Goal: Task Accomplishment & Management: Complete application form

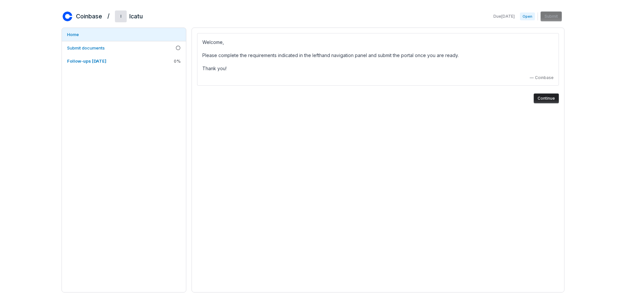
click at [573, 73] on div "Coinbase / I Icatu Due [DATE] Open Submit Home Submit documents Follow-ups [DAT…" at bounding box center [313, 151] width 626 height 303
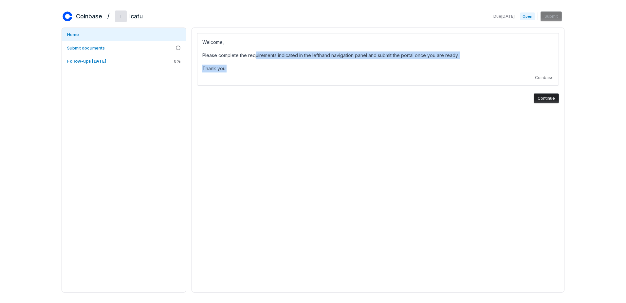
drag, startPoint x: 280, startPoint y: 59, endPoint x: 319, endPoint y: 59, distance: 39.3
click at [318, 59] on div "Welcome, Please complete the requirements indicated in the lefthand navigation …" at bounding box center [378, 55] width 352 height 34
click at [319, 59] on div "Welcome, Please complete the requirements indicated in the lefthand navigation …" at bounding box center [378, 55] width 352 height 34
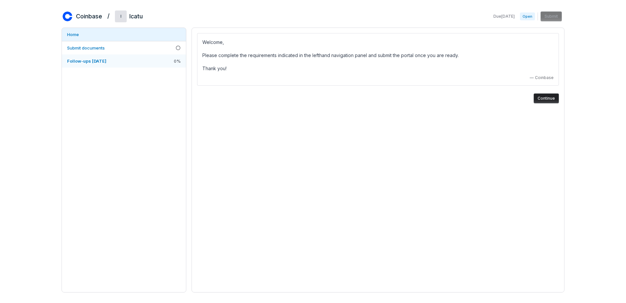
click at [106, 61] on span "Follow-ups [DATE]" at bounding box center [86, 60] width 39 height 5
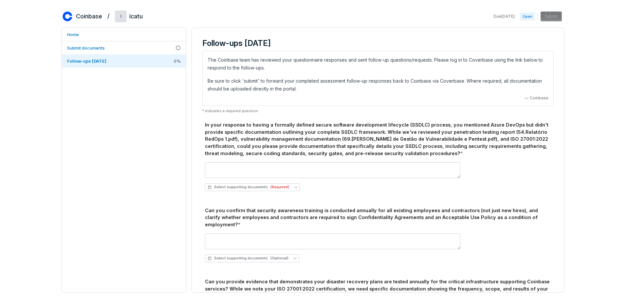
click at [235, 129] on div "In your response to having a formally defined secure software development lifec…" at bounding box center [378, 139] width 346 height 36
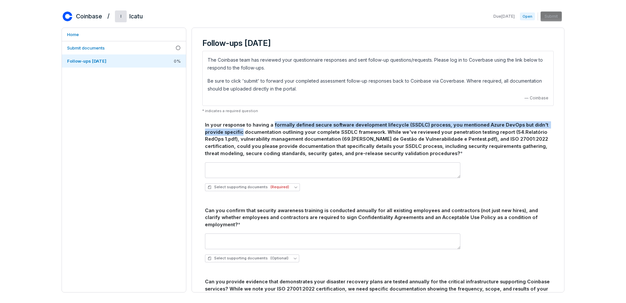
drag, startPoint x: 235, startPoint y: 129, endPoint x: 272, endPoint y: 128, distance: 37.7
click at [272, 128] on div "In your response to having a formally defined secure software development lifec…" at bounding box center [378, 139] width 346 height 36
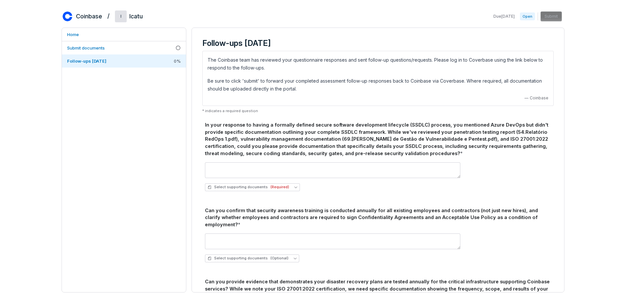
click at [258, 126] on div "In your response to having a formally defined secure software development lifec…" at bounding box center [378, 139] width 346 height 36
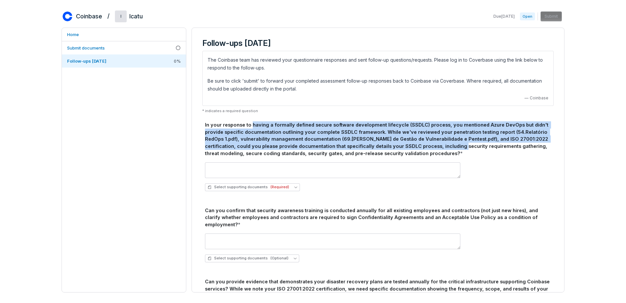
drag, startPoint x: 258, startPoint y: 126, endPoint x: 429, endPoint y: 147, distance: 172.0
click at [429, 147] on div "In your response to having a formally defined secure software development lifec…" at bounding box center [378, 139] width 346 height 36
click at [428, 148] on div "In your response to having a formally defined secure software development lifec…" at bounding box center [378, 139] width 346 height 36
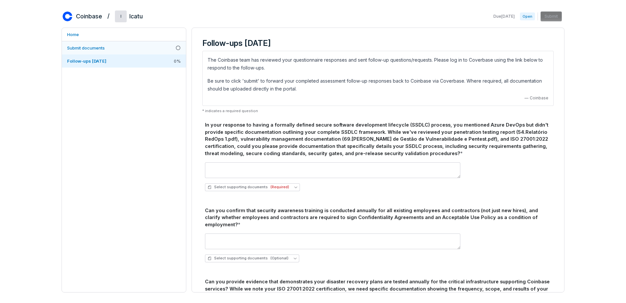
click at [122, 51] on link "Submit documents" at bounding box center [124, 47] width 124 height 13
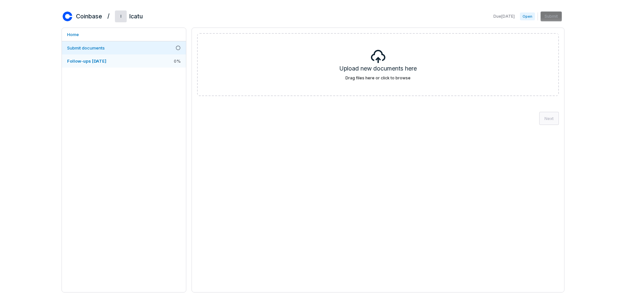
click at [124, 60] on link "Follow-ups [DATE] 0 %" at bounding box center [124, 60] width 124 height 13
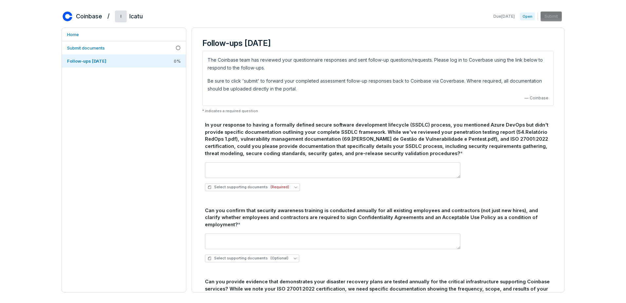
click at [208, 125] on div "In your response to having a formally defined secure software development lifec…" at bounding box center [378, 139] width 346 height 36
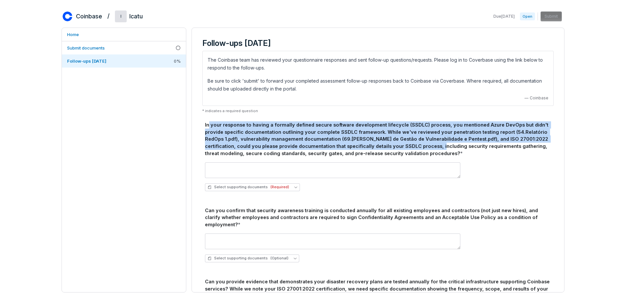
drag, startPoint x: 208, startPoint y: 125, endPoint x: 421, endPoint y: 144, distance: 214.2
click at [421, 144] on div "In your response to having a formally defined secure software development lifec…" at bounding box center [378, 139] width 346 height 36
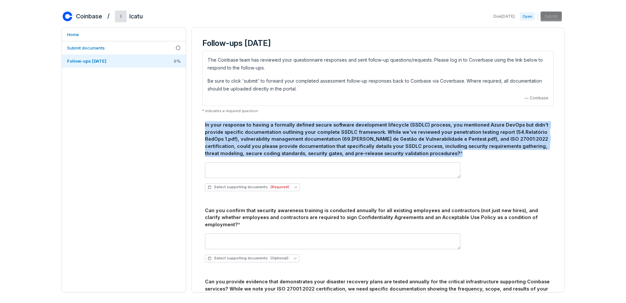
drag, startPoint x: 414, startPoint y: 152, endPoint x: 200, endPoint y: 119, distance: 217.5
click at [200, 119] on div "Follow-ups [DATE] The Coinbase team has reviewed your questionnaire responses a…" at bounding box center [378, 264] width 362 height 463
copy div "In your response to having a formally defined secure software development lifec…"
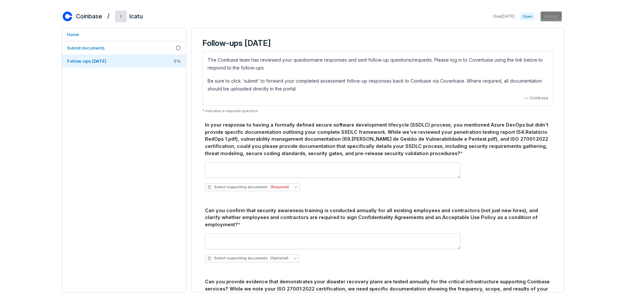
click at [209, 210] on div "Can you confirm that security awareness training is conducted annually for all …" at bounding box center [378, 217] width 346 height 21
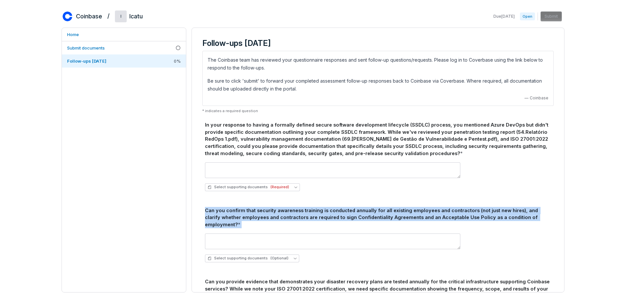
drag, startPoint x: 209, startPoint y: 210, endPoint x: 564, endPoint y: 222, distance: 355.1
click at [564, 222] on div "Follow-ups [DATE] The Coinbase team has reviewed your questionnaire responses a…" at bounding box center [378, 160] width 373 height 264
copy div "Can you confirm that security awareness training is conducted annually for all …"
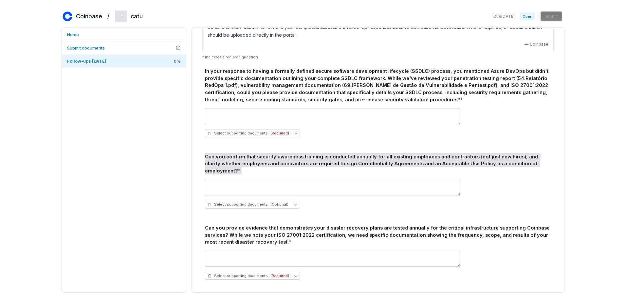
scroll to position [66, 0]
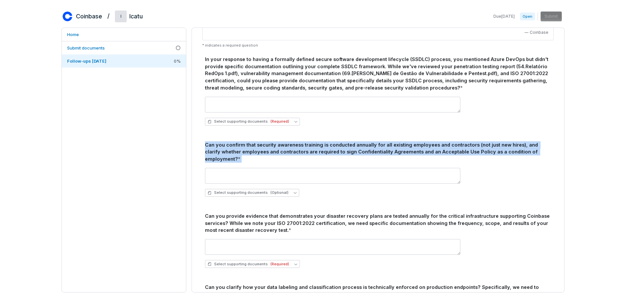
click at [203, 207] on div "In your response to having a formally defined secure software development lifec…" at bounding box center [378, 239] width 352 height 372
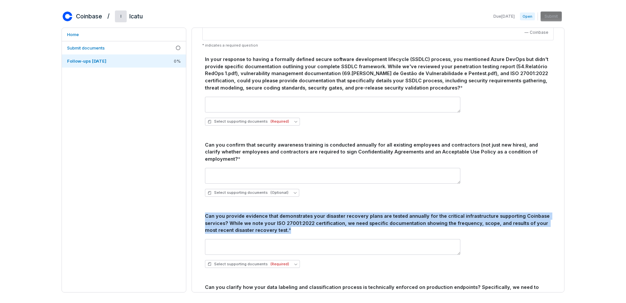
drag, startPoint x: 203, startPoint y: 207, endPoint x: 295, endPoint y: 231, distance: 94.8
click at [295, 231] on div "In your response to having a formally defined secure software development lifec…" at bounding box center [378, 239] width 352 height 372
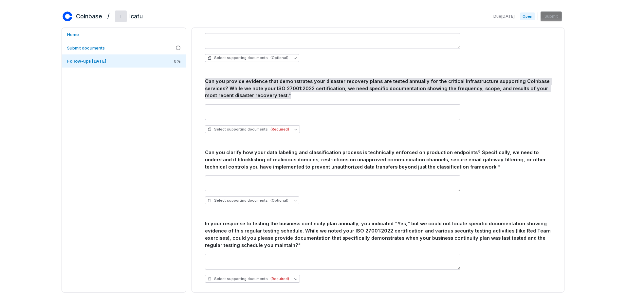
scroll to position [202, 0]
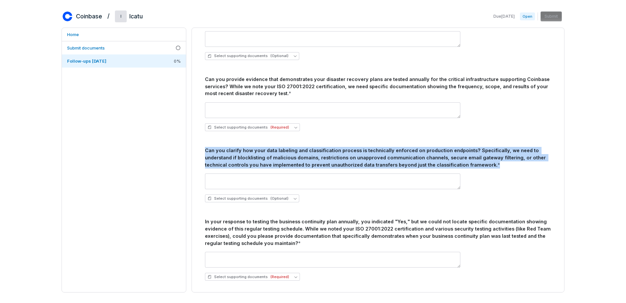
drag, startPoint x: 451, startPoint y: 158, endPoint x: 194, endPoint y: 142, distance: 257.1
click at [194, 142] on div "Follow-ups [DATE] The Coinbase team has reviewed your questionnaire responses a…" at bounding box center [378, 160] width 373 height 264
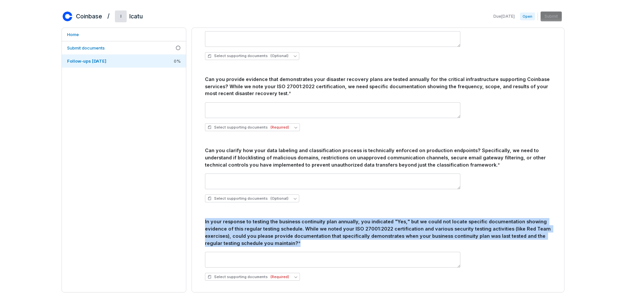
drag, startPoint x: 201, startPoint y: 213, endPoint x: 297, endPoint y: 236, distance: 99.1
click at [297, 236] on div "Follow-ups [DATE] The Coinbase team has reviewed your questionnaire responses a…" at bounding box center [378, 62] width 362 height 463
copy div "In your response to testing the business continuity plan annually, you indicate…"
